Goal: Task Accomplishment & Management: Manage account settings

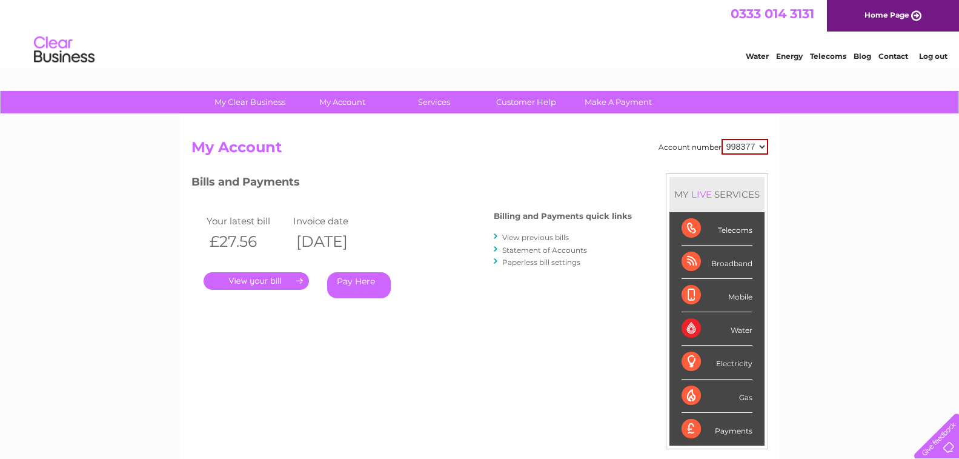
click at [283, 282] on link "." at bounding box center [256, 281] width 105 height 18
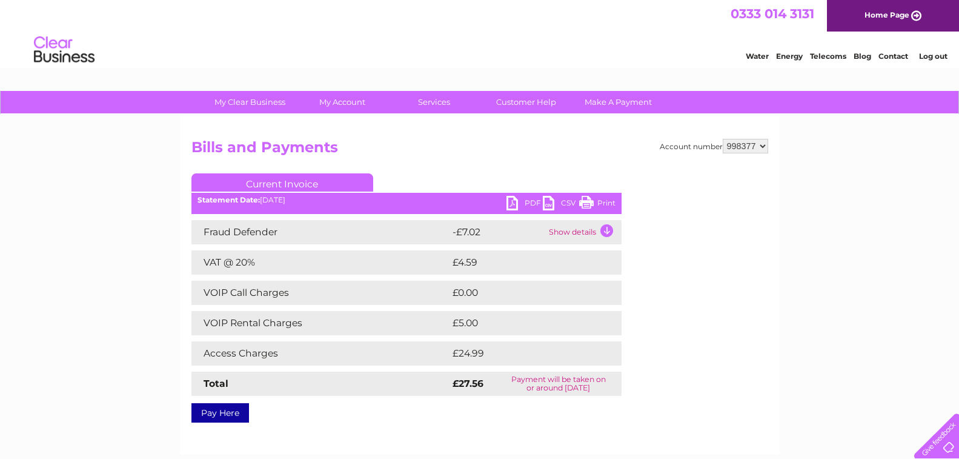
click at [605, 229] on td "Show details" at bounding box center [584, 232] width 76 height 24
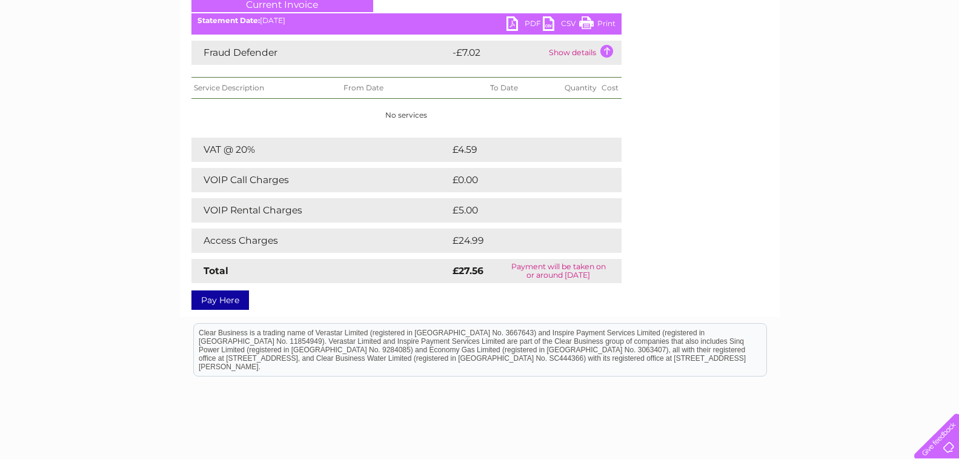
scroll to position [12, 0]
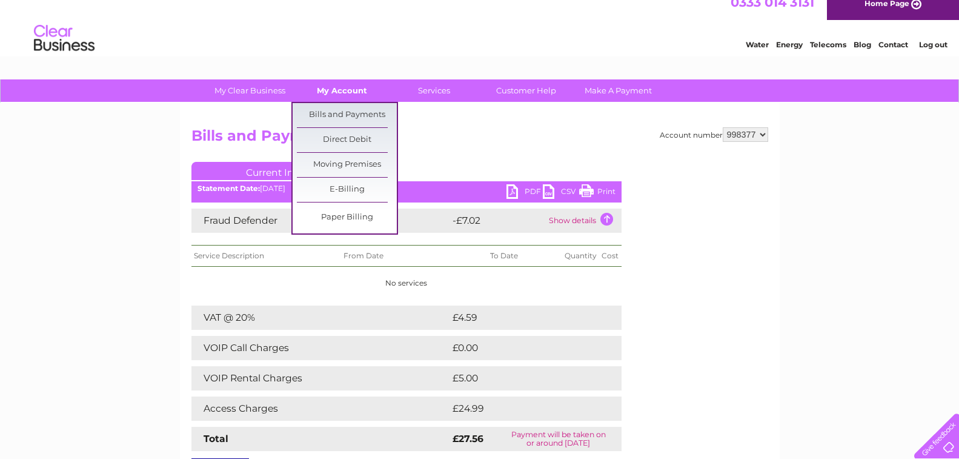
click at [345, 88] on link "My Account" at bounding box center [342, 90] width 100 height 22
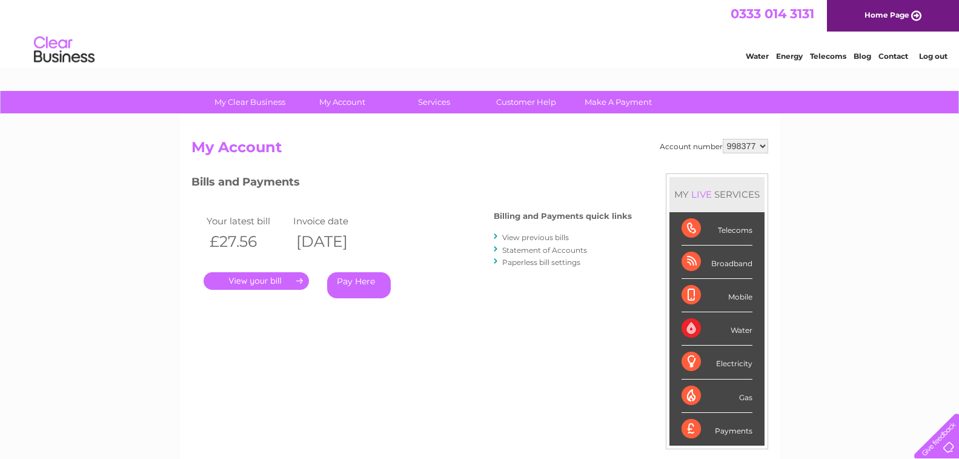
click at [523, 236] on link "View previous bills" at bounding box center [535, 237] width 67 height 9
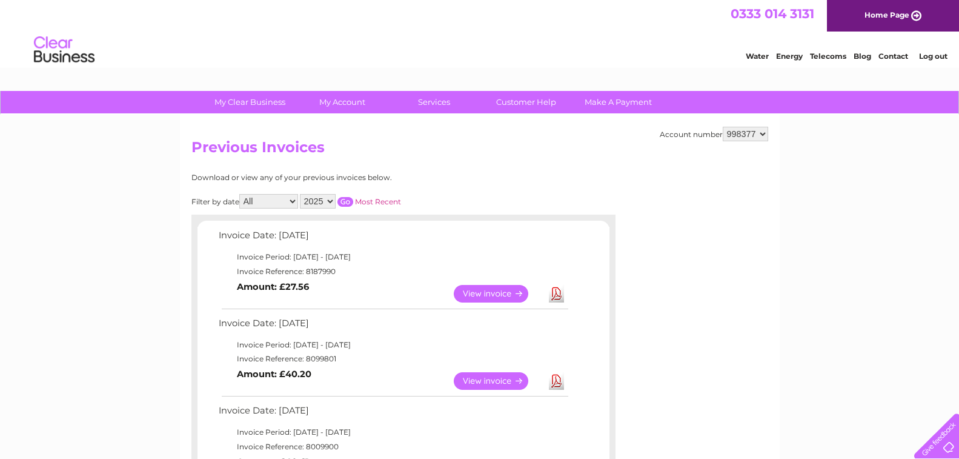
scroll to position [61, 0]
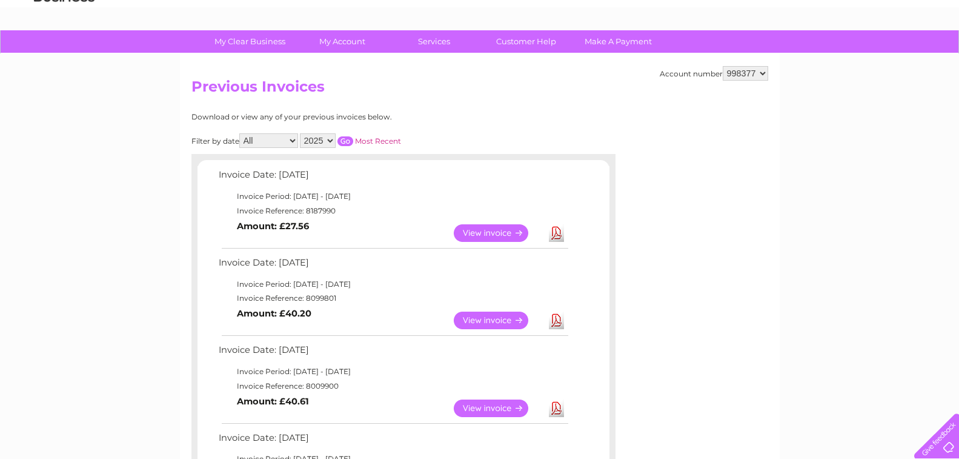
click at [490, 319] on link "View" at bounding box center [498, 320] width 89 height 18
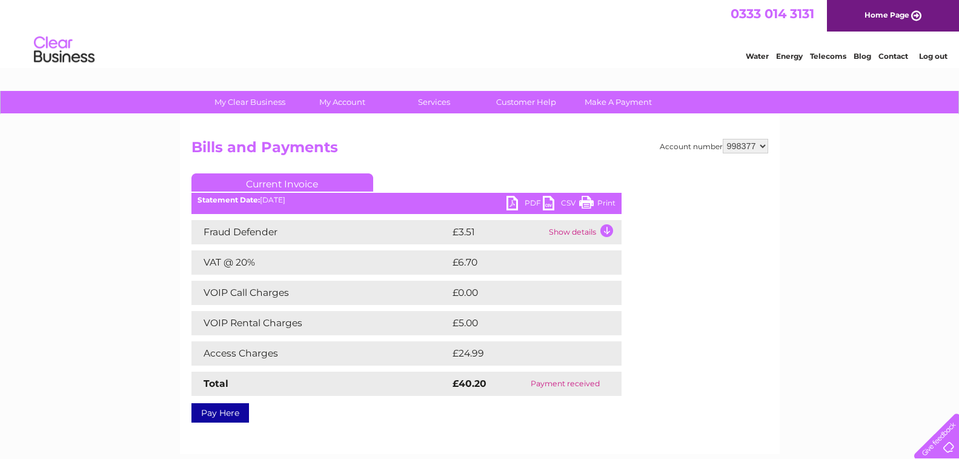
click at [272, 181] on link "Current Invoice" at bounding box center [282, 182] width 182 height 18
click at [279, 184] on link "Current Invoice" at bounding box center [282, 182] width 182 height 18
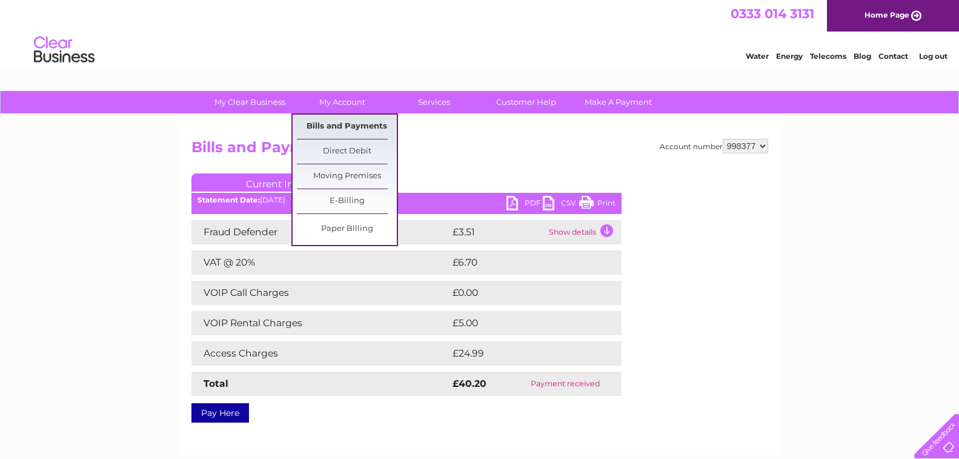
click at [341, 125] on link "Bills and Payments" at bounding box center [347, 127] width 100 height 24
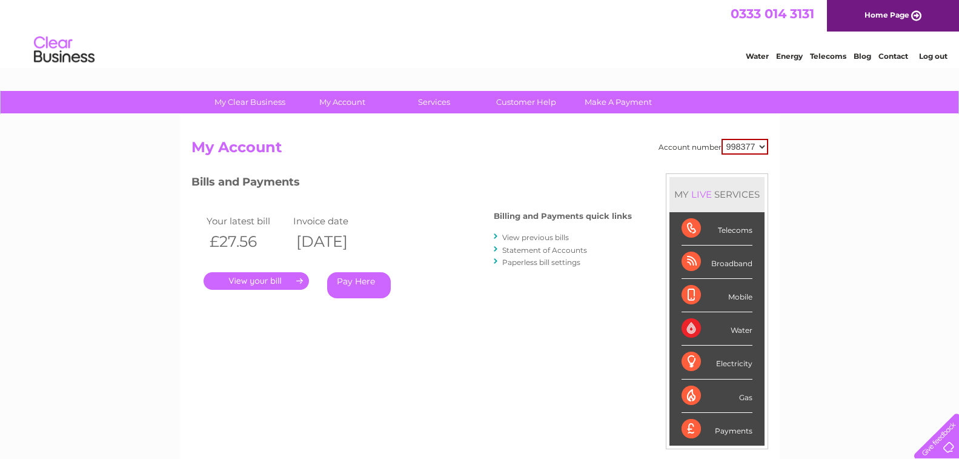
click at [255, 277] on link "." at bounding box center [256, 281] width 105 height 18
